Goal: Use online tool/utility: Utilize a website feature to perform a specific function

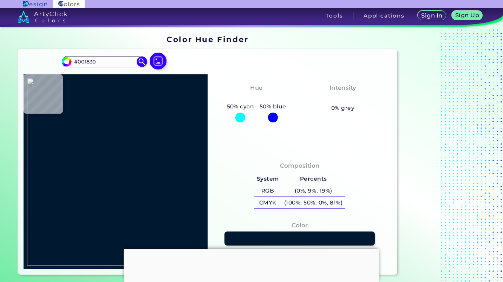
type input "#52348c"
type input "#52348C"
type input "#291c03"
type input "#291C03"
type input "#47a2b5"
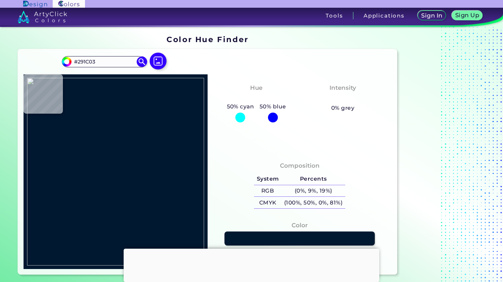
type input "#47A2B5"
type input "#52348c"
type input "#52348C"
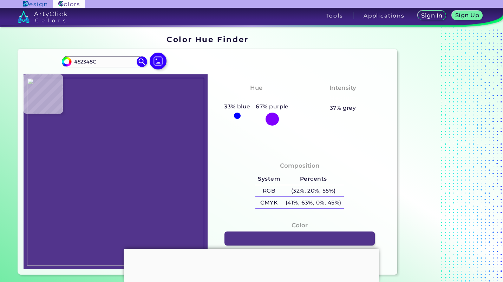
type input "#020002"
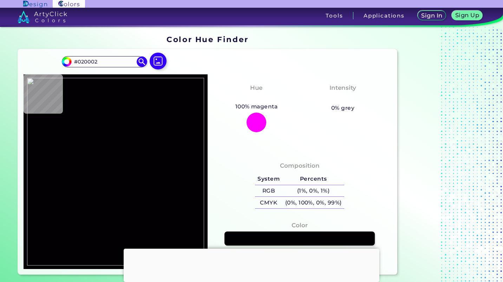
type input "#070508"
type input "#0c0a0a"
type input "#0C0A0A"
type input "#020101"
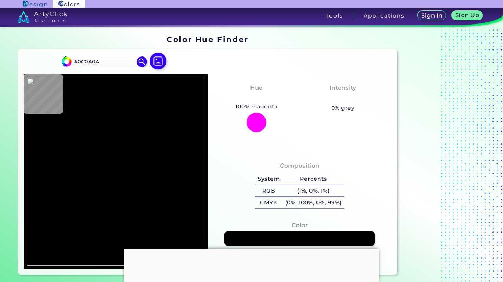
type input "#020101"
type input "#000000"
type input "#170412"
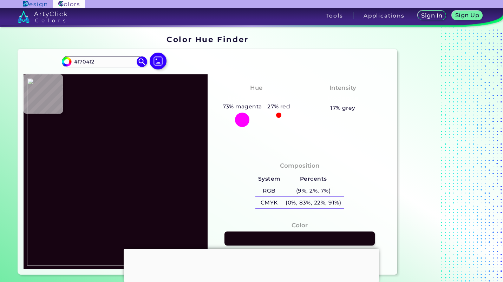
type input "#69144f"
type input "#69144F"
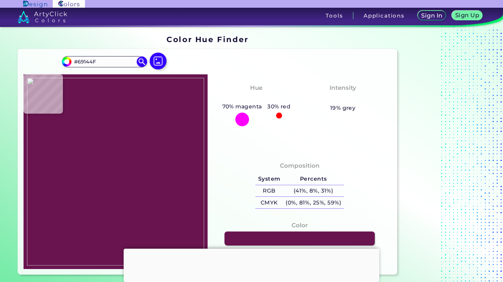
click at [95, 201] on img at bounding box center [115, 172] width 177 height 188
drag, startPoint x: 100, startPoint y: 64, endPoint x: 77, endPoint y: 62, distance: 23.2
click at [77, 62] on input "#69144F" at bounding box center [104, 61] width 65 height 9
click at [93, 201] on img at bounding box center [115, 172] width 177 height 188
click at [94, 203] on img at bounding box center [115, 172] width 177 height 188
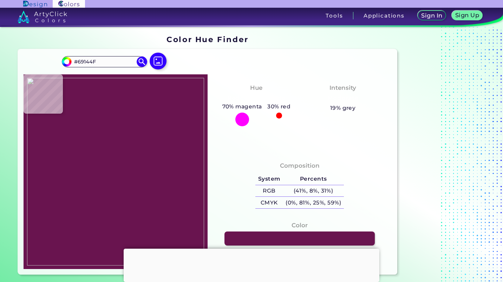
click at [89, 191] on img at bounding box center [115, 172] width 177 height 188
type input "#fcffce"
type input "#FCFFCE"
type input "#454538"
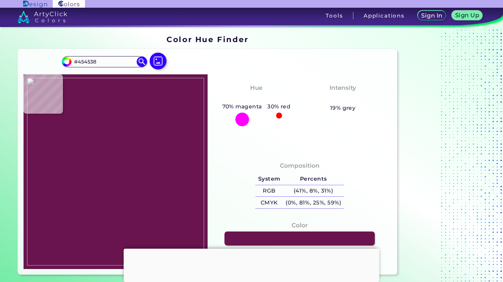
type input "#e9ecbd"
type input "#E9ECBD"
type input "#f8dfdb"
type input "#F8DFDB"
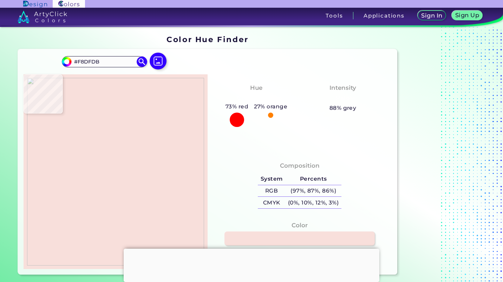
type input "#e4cac6"
type input "#E4CAC6"
type input "#f8dfdb"
type input "#F8DFDB"
type input "#fcffce"
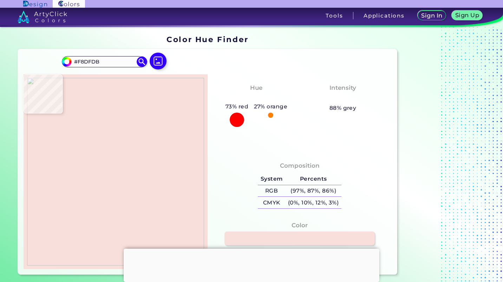
type input "#FCFFCE"
type input "#0b0b09"
type input "#0B0B09"
type input "#d3d6a8"
type input "#D3D6A8"
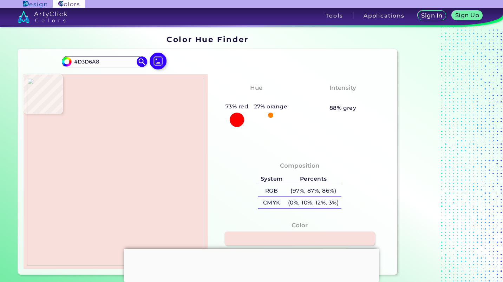
type input "#d4d7a9"
type input "#D4D7A9"
type input "#342e2d"
type input "#342E2D"
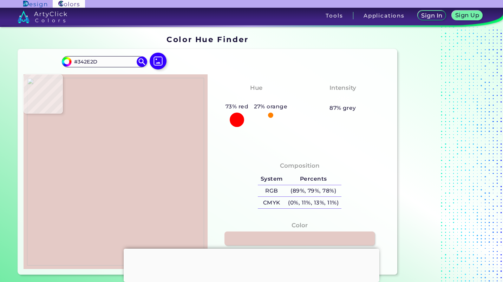
type input "#e4cac6"
type input "#E4CAC6"
type input "#f8dfdb"
type input "#F8DFDB"
type input "#2a2525"
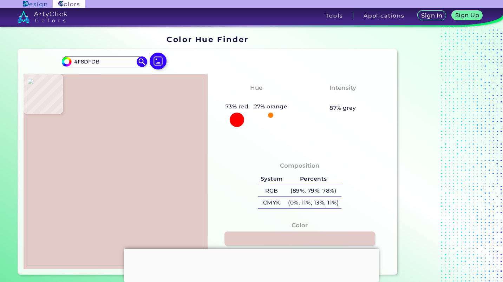
type input "#2A2525"
type input "#0d0b0b"
type input "#0D0B0B"
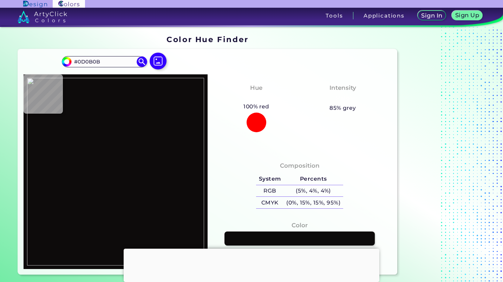
type input "#847674"
type input "#f8dfdb"
type input "#F8DFDB"
type input "#e5cbc7"
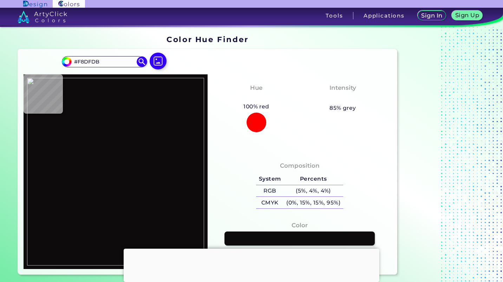
type input "#E5CBC7"
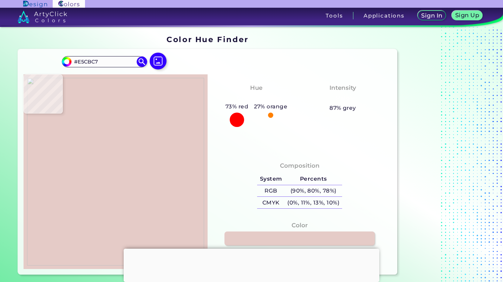
type input "#e6ccc8"
type input "#E6CCC8"
type input "#f0d7d3"
type input "#F0D7D3"
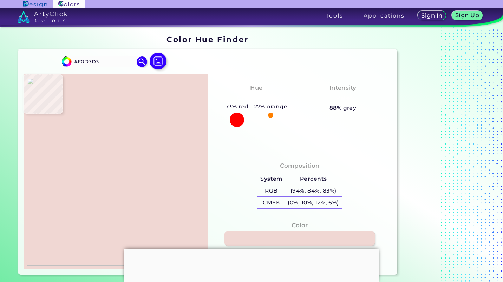
type input "#e5cbc7"
type input "#E5CBC7"
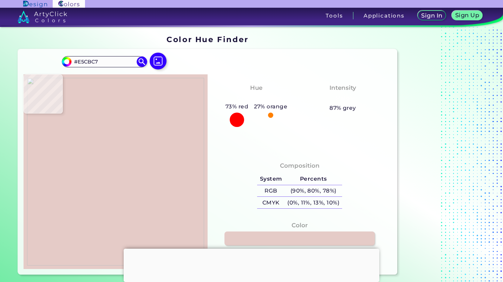
type input "#ecd3cf"
type input "#ECD3CF"
type input "#f8dfdb"
type input "#F8DFDB"
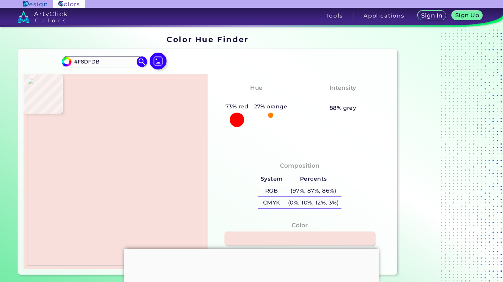
type input "#d7c1bd"
type input "#D7C1BD"
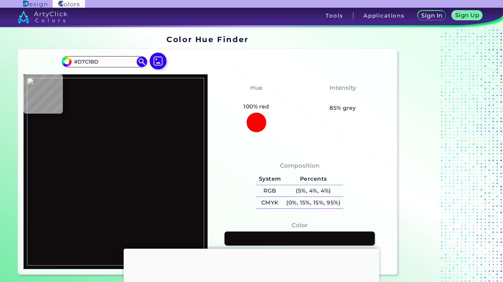
type input "#0d0b0b"
type input "#0D0B0B"
type input "#baa5a2"
type input "#BAA5A2"
type input "#5d5251"
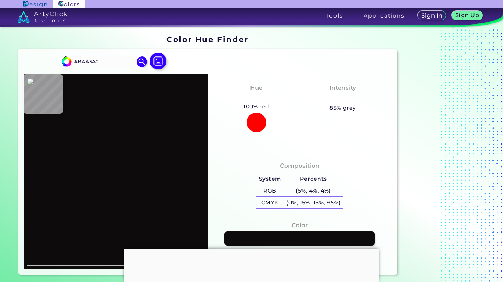
type input "#5D5251"
type input "#fcffce"
type input "#FCFFCE"
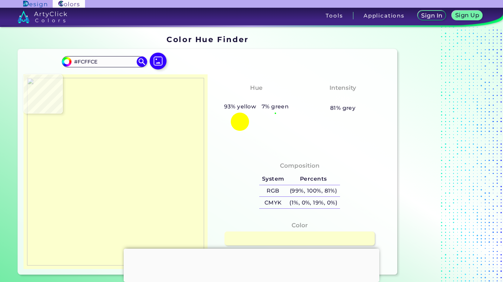
type input "#dcdeb4"
type input "#DCDEB4"
type input "#0d0d0b"
type input "#0D0D0B"
type input "#fcffce"
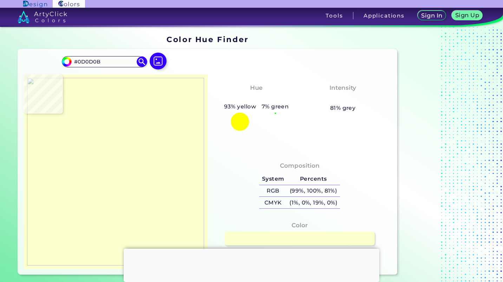
type input "#FCFFCE"
type input "#f8fbca"
type input "#F8FBCA"
type input "#d3d6a8"
type input "#D3D6A8"
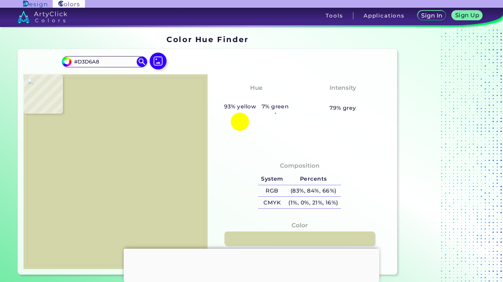
type input "#d4d7a9"
type input "#D4D7A9"
type input "#d3d6a8"
type input "#D3D6A8"
type input "#3c3d30"
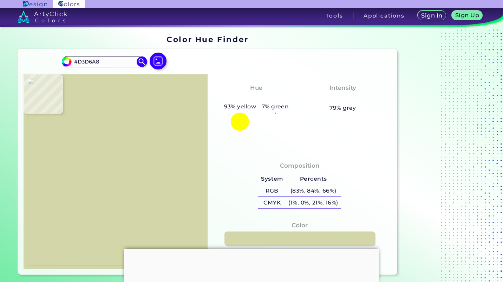
type input "#3C3D30"
type input "#0b0b09"
type input "#0B0B09"
type input "#d5d8aa"
type input "#D5D8AA"
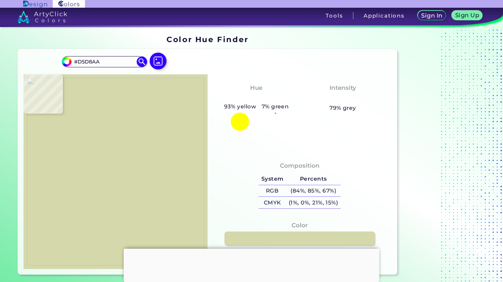
type input "#fcffce"
type input "#FCFFCE"
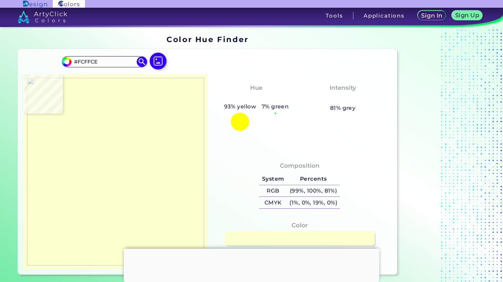
type input "#85866d"
type input "#85866D"
type input "#0d0908"
type input "#0D0908"
type input "#feb0a3"
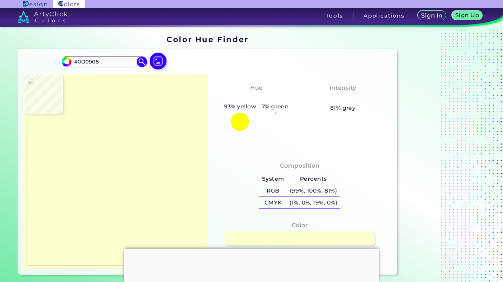
type input "#FEB0A3"
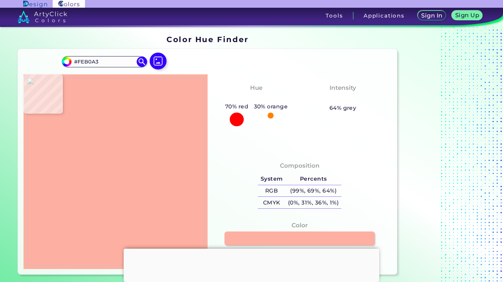
type input "#fdafa2"
type input "#FDAFA2"
type input "#feb0a3"
type input "#FEB0A3"
click at [92, 198] on img at bounding box center [115, 172] width 177 height 188
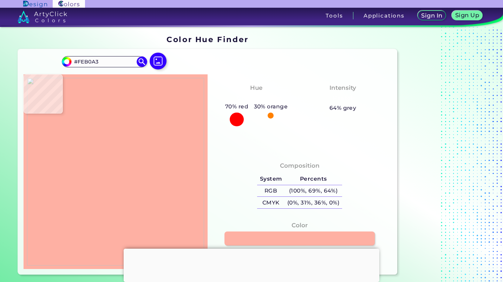
click at [96, 200] on img at bounding box center [115, 172] width 177 height 188
type input "#69144f"
type input "#69144F"
type input "#fcffce"
type input "#FCFFCE"
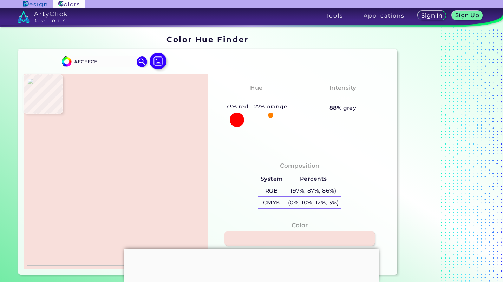
type input "#f8dfdb"
type input "#F8DFDB"
type input "#f8a3c5"
type input "#F8A3C5"
type input "#f16fa3"
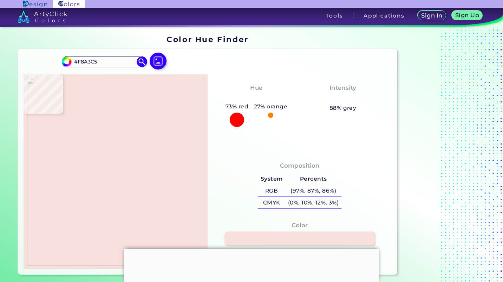
type input "#F16FA3"
type input "#52348c"
type input "#52348C"
type input "#e6b1cc"
type input "#E6B1CC"
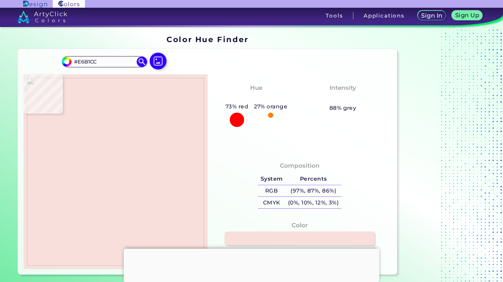
type input "#2a2525"
type input "#2A2525"
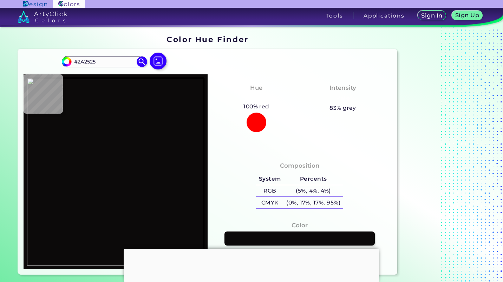
type input "#0c0a0a"
type input "#0C0A0A"
type input "#f7deda"
type input "#F7DEDA"
type input "#f8dfdb"
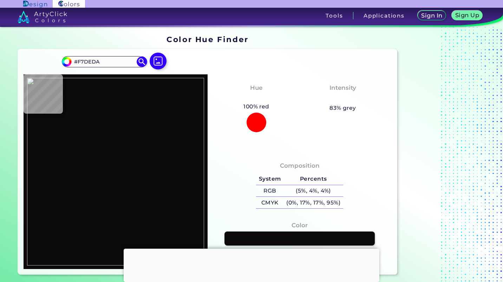
type input "#F8DFDB"
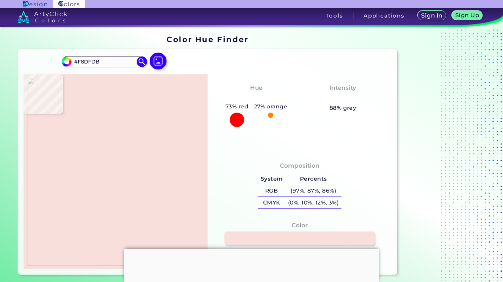
type input "#a69693"
type input "#A69693"
type input "#f8dfdb"
type input "#F8DFDB"
type input "#e4cac6"
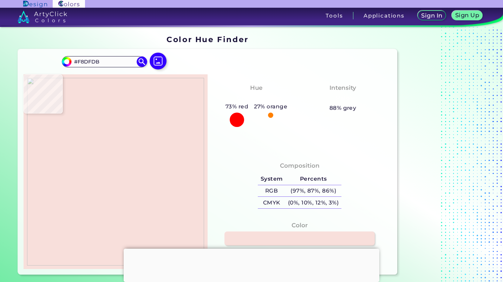
type input "#E4CAC6"
type input "#0b0909"
type input "#0B0909"
type input "#010101"
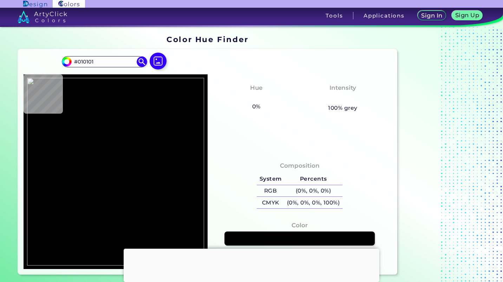
type input "#69144f"
type input "#69144F"
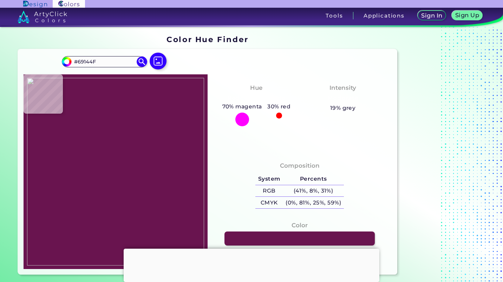
click at [96, 200] on img at bounding box center [115, 172] width 177 height 188
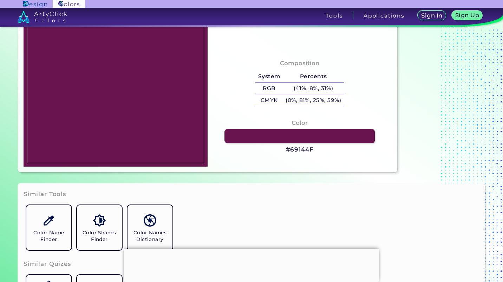
scroll to position [104, 0]
